Goal: Navigation & Orientation: Find specific page/section

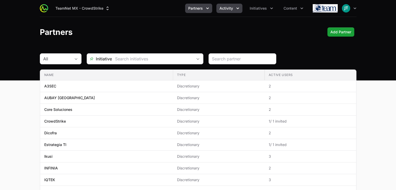
click at [238, 7] on icon "Activity menu" at bounding box center [237, 8] width 5 height 5
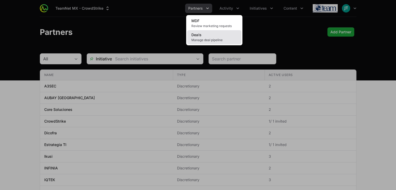
click at [207, 38] on link "Deals Manage deal pipeline" at bounding box center [214, 37] width 54 height 14
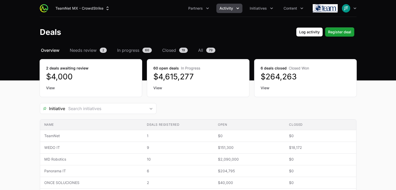
click at [238, 10] on icon "Activity menu" at bounding box center [237, 8] width 5 height 5
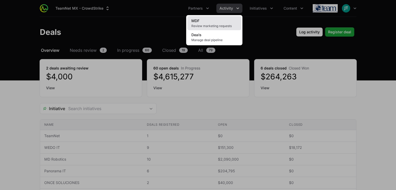
click at [213, 25] on span "Review marketing requests" at bounding box center [214, 26] width 46 height 4
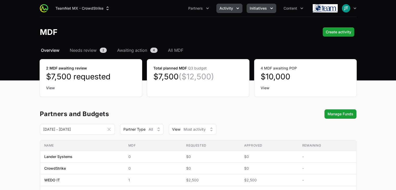
click at [269, 7] on icon "Initiatives menu" at bounding box center [271, 8] width 5 height 5
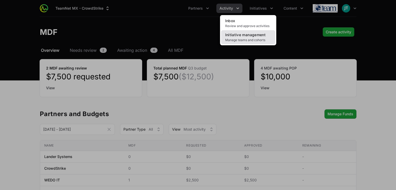
click at [241, 35] on span "Initiative management" at bounding box center [245, 35] width 40 height 4
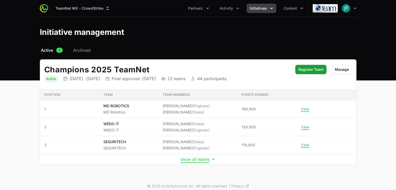
click at [197, 159] on button "show all teams" at bounding box center [197, 159] width 35 height 5
